Goal: Share content

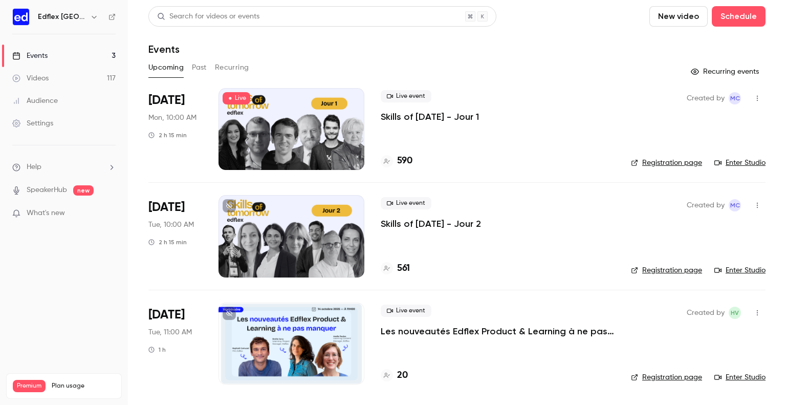
click at [283, 348] on div at bounding box center [291, 343] width 146 height 82
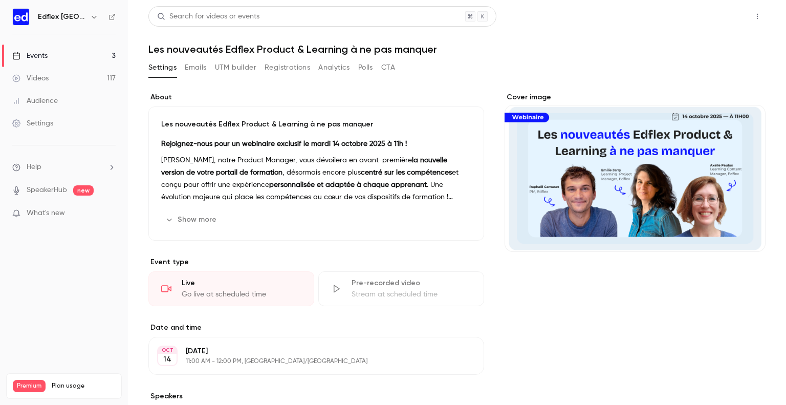
click at [712, 16] on button "Share" at bounding box center [720, 16] width 40 height 20
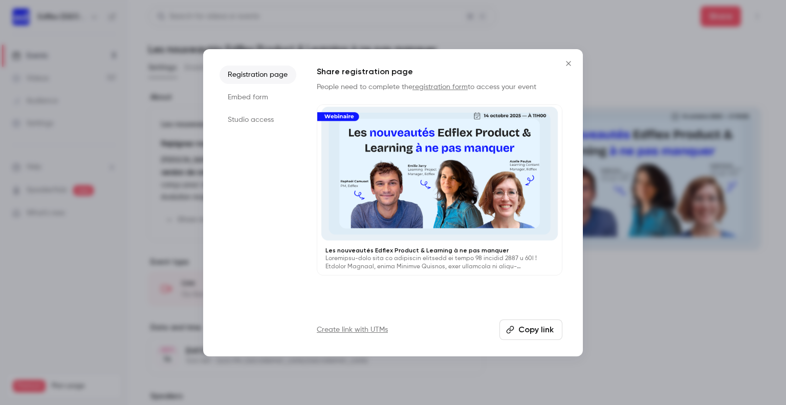
click at [517, 335] on button "Copy link" at bounding box center [530, 329] width 63 height 20
click at [548, 328] on button "Copy link" at bounding box center [530, 329] width 63 height 20
click at [569, 64] on icon "Close" at bounding box center [568, 63] width 5 height 5
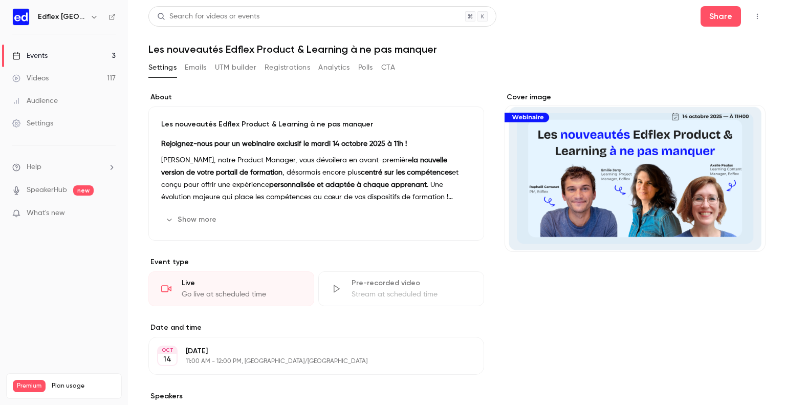
click at [71, 53] on link "Events 3" at bounding box center [64, 56] width 128 height 23
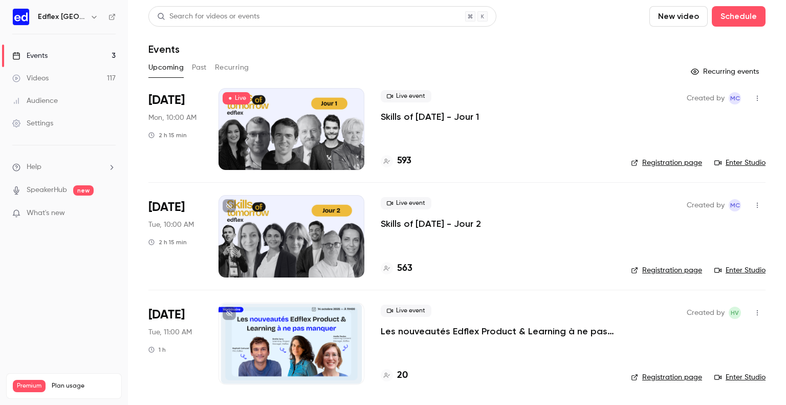
click at [403, 374] on h4 "20" at bounding box center [402, 375] width 11 height 14
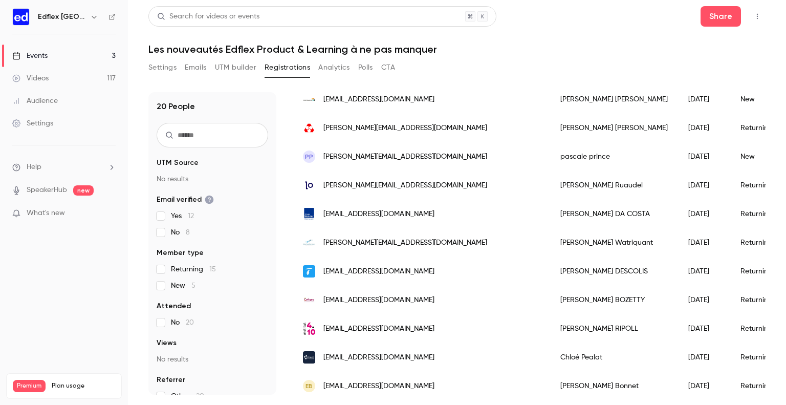
scroll to position [376, 0]
